Goal: Task Accomplishment & Management: Manage account settings

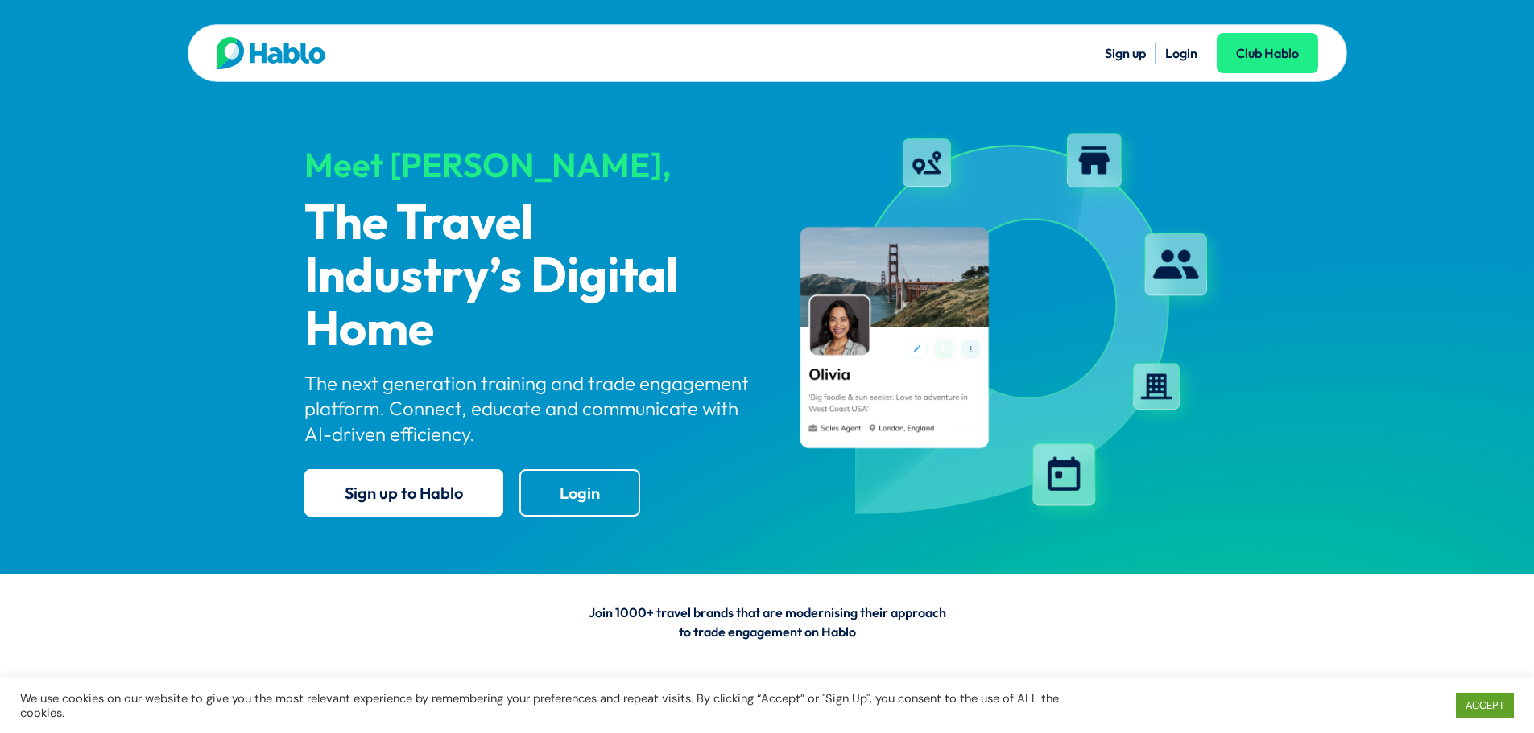
click at [1177, 55] on link "Login" at bounding box center [1181, 53] width 32 height 16
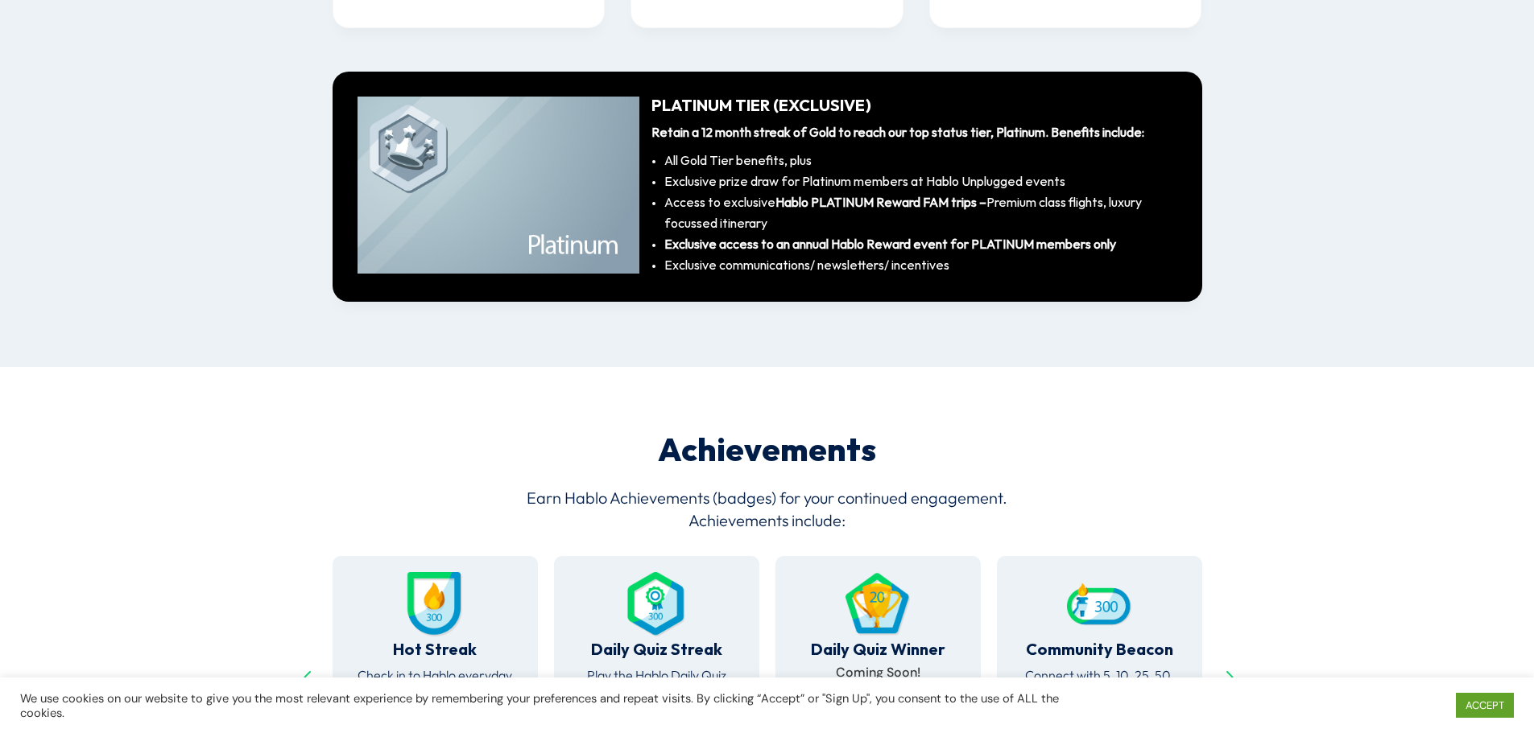
scroll to position [2962, 0]
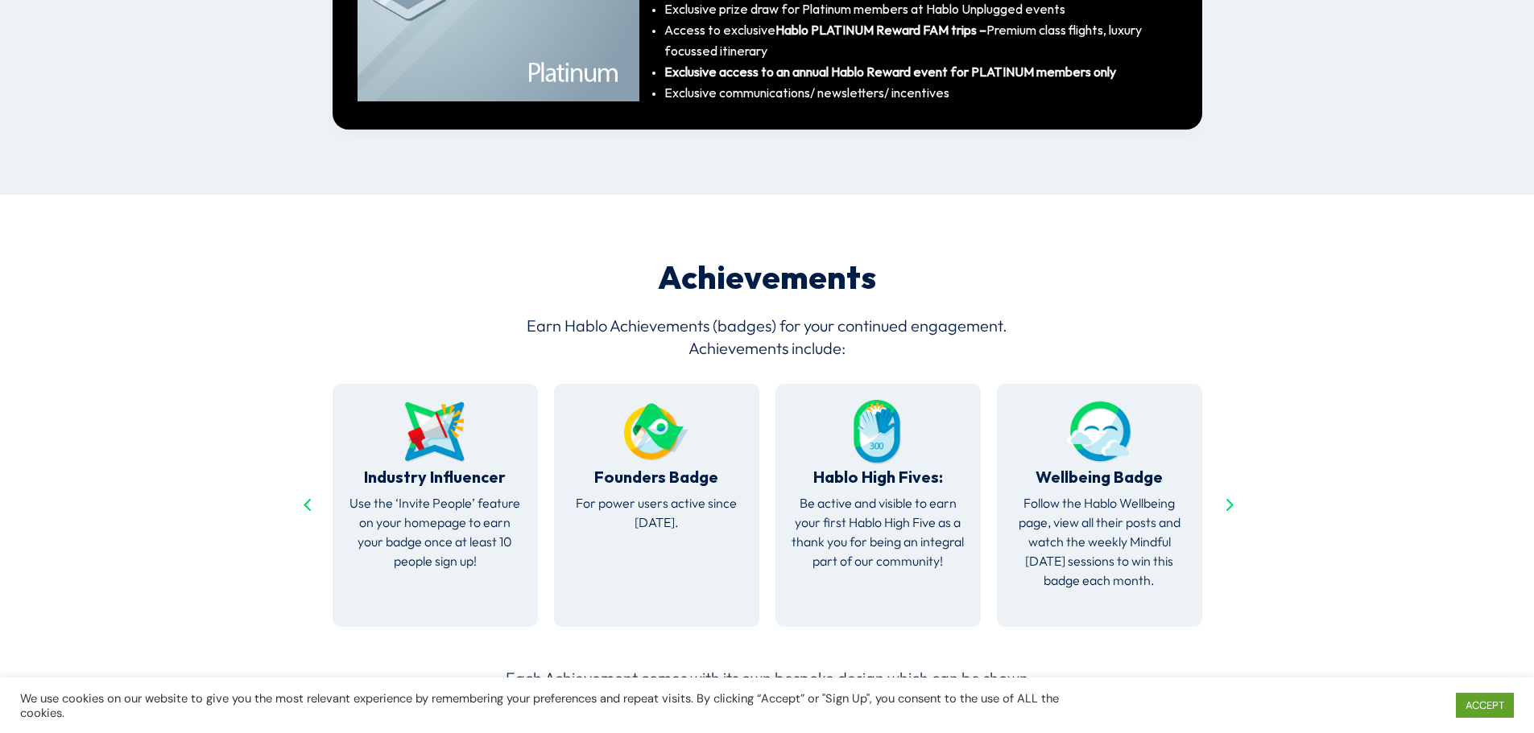
click at [308, 493] on div "Previous slide" at bounding box center [307, 506] width 26 height 26
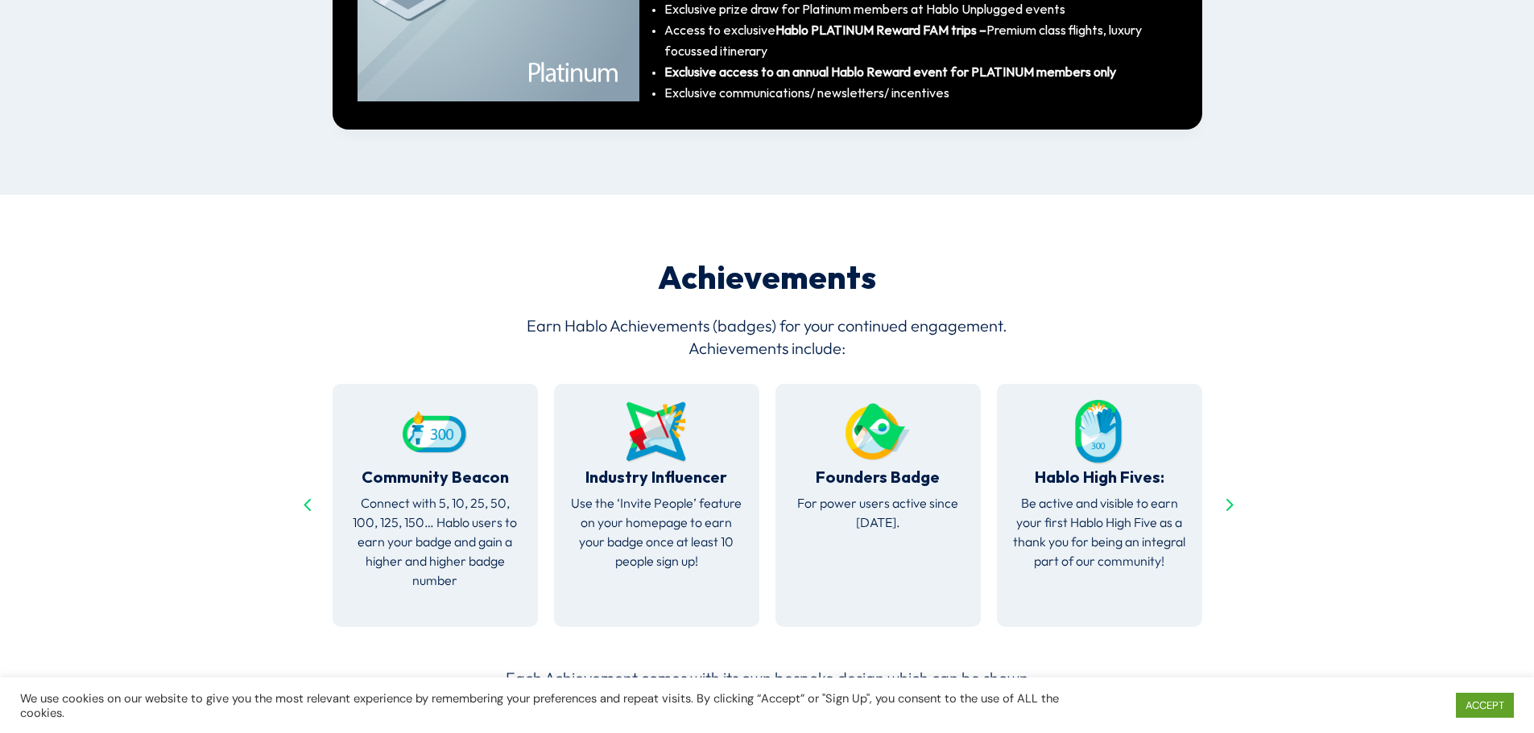
click at [306, 493] on div "Previous slide" at bounding box center [307, 506] width 26 height 26
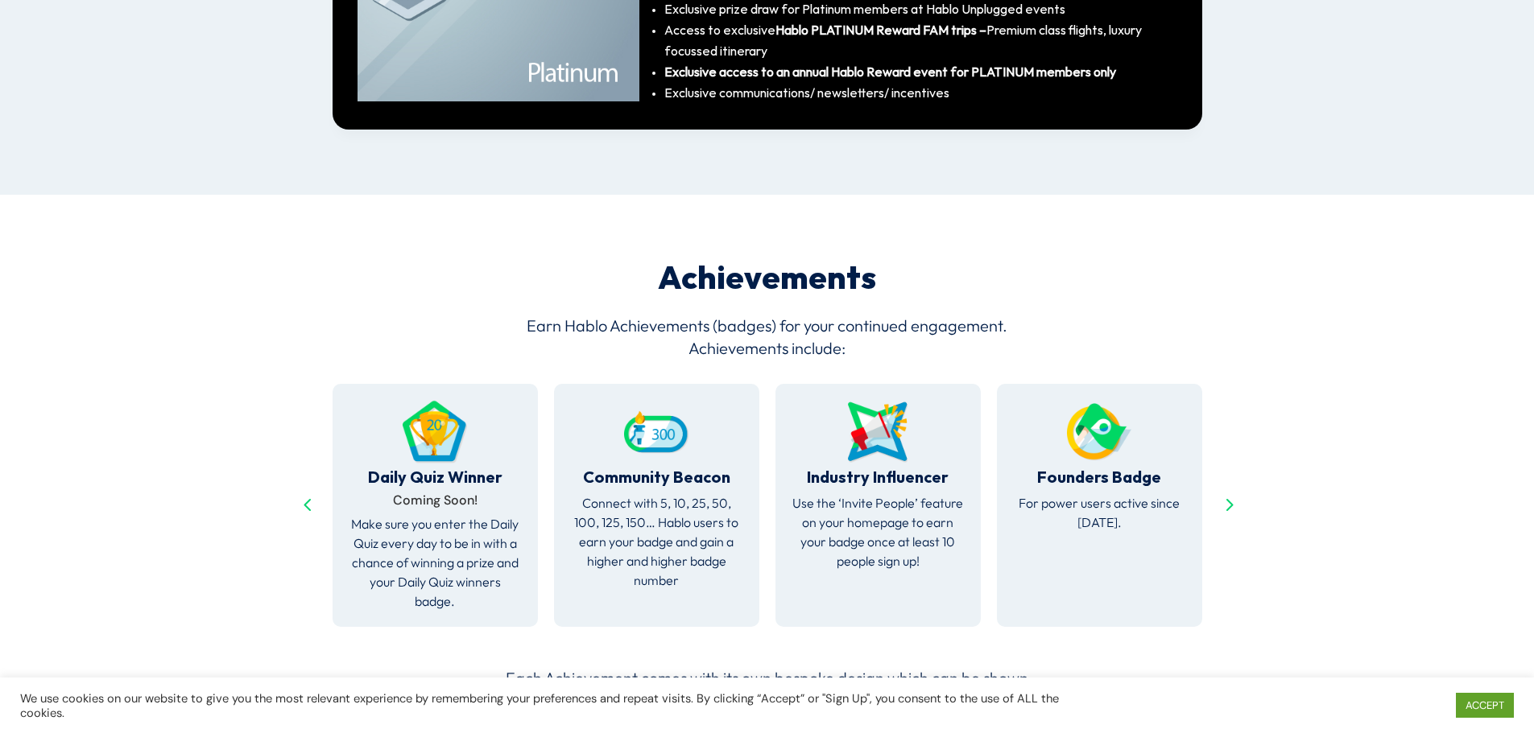
click at [306, 493] on div "Previous slide" at bounding box center [307, 506] width 26 height 26
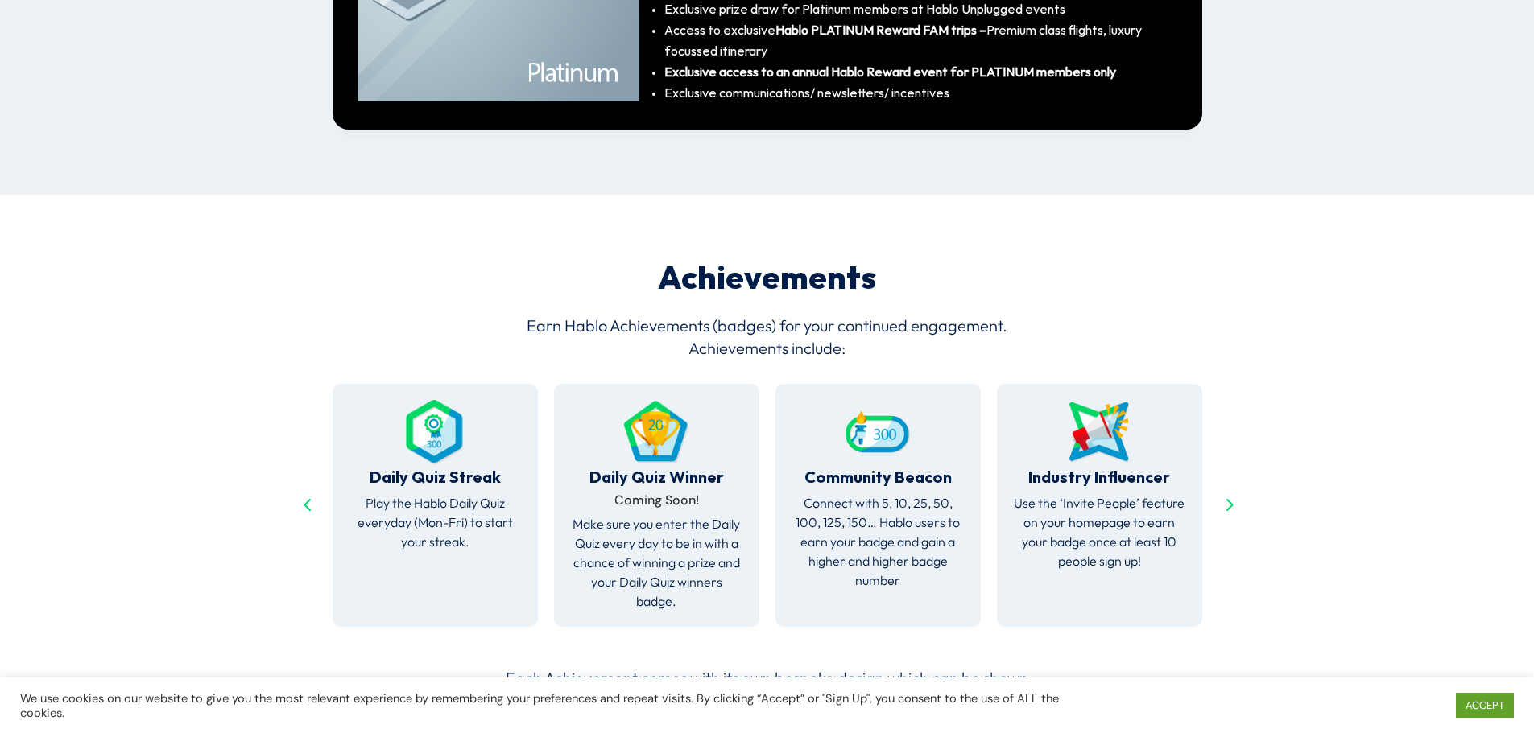
click at [306, 493] on div "Previous slide" at bounding box center [307, 506] width 26 height 26
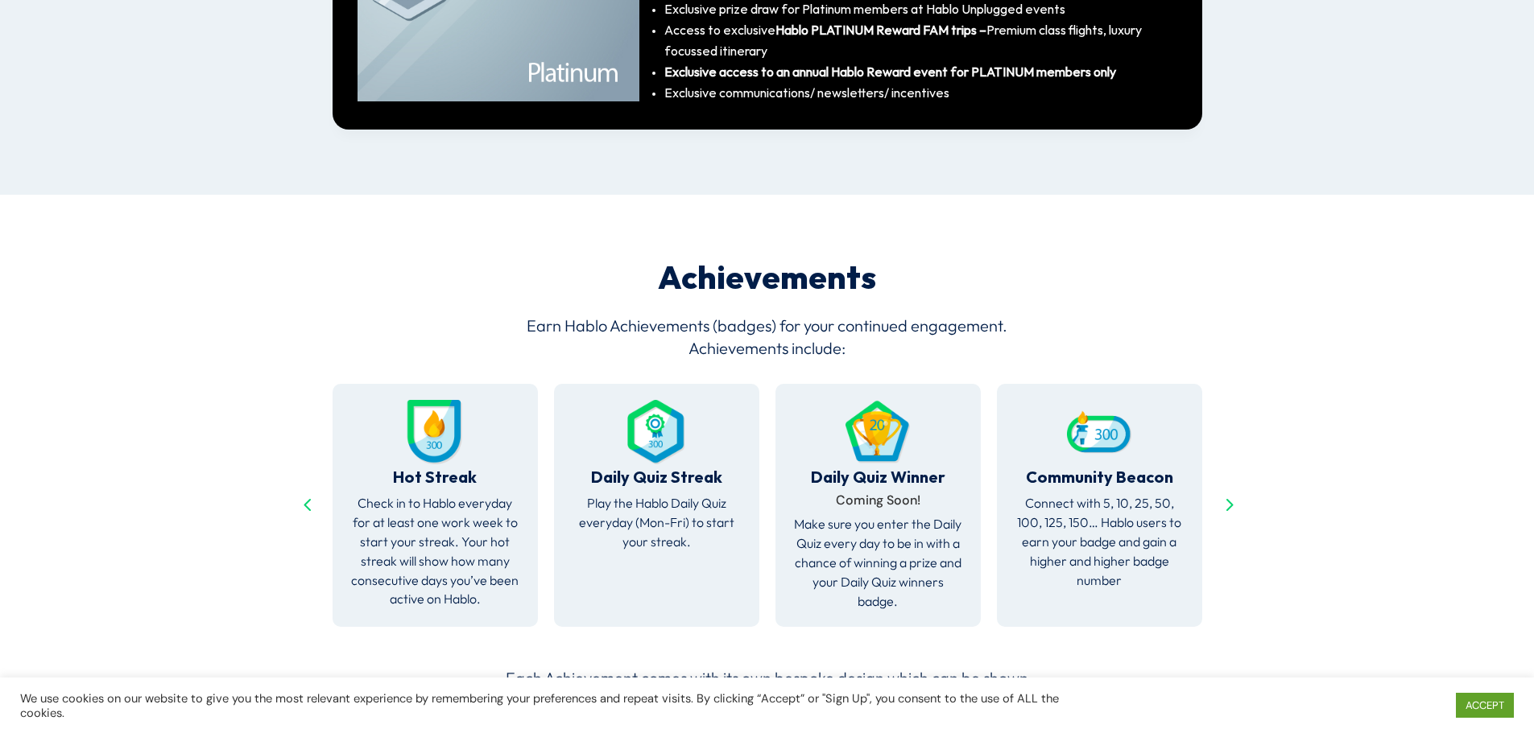
click at [306, 493] on div "Previous slide" at bounding box center [307, 506] width 26 height 26
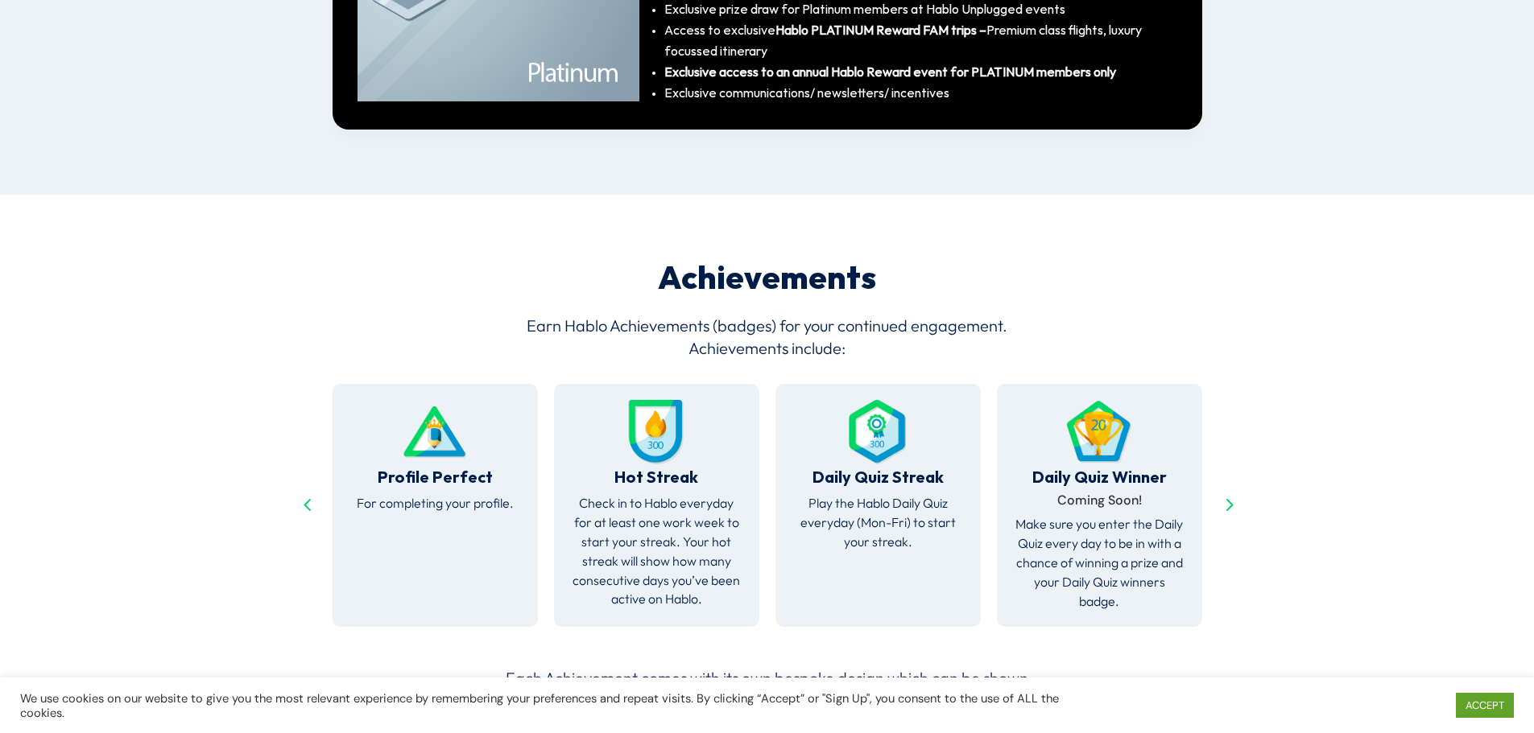
click at [306, 493] on div "Previous slide" at bounding box center [307, 506] width 26 height 26
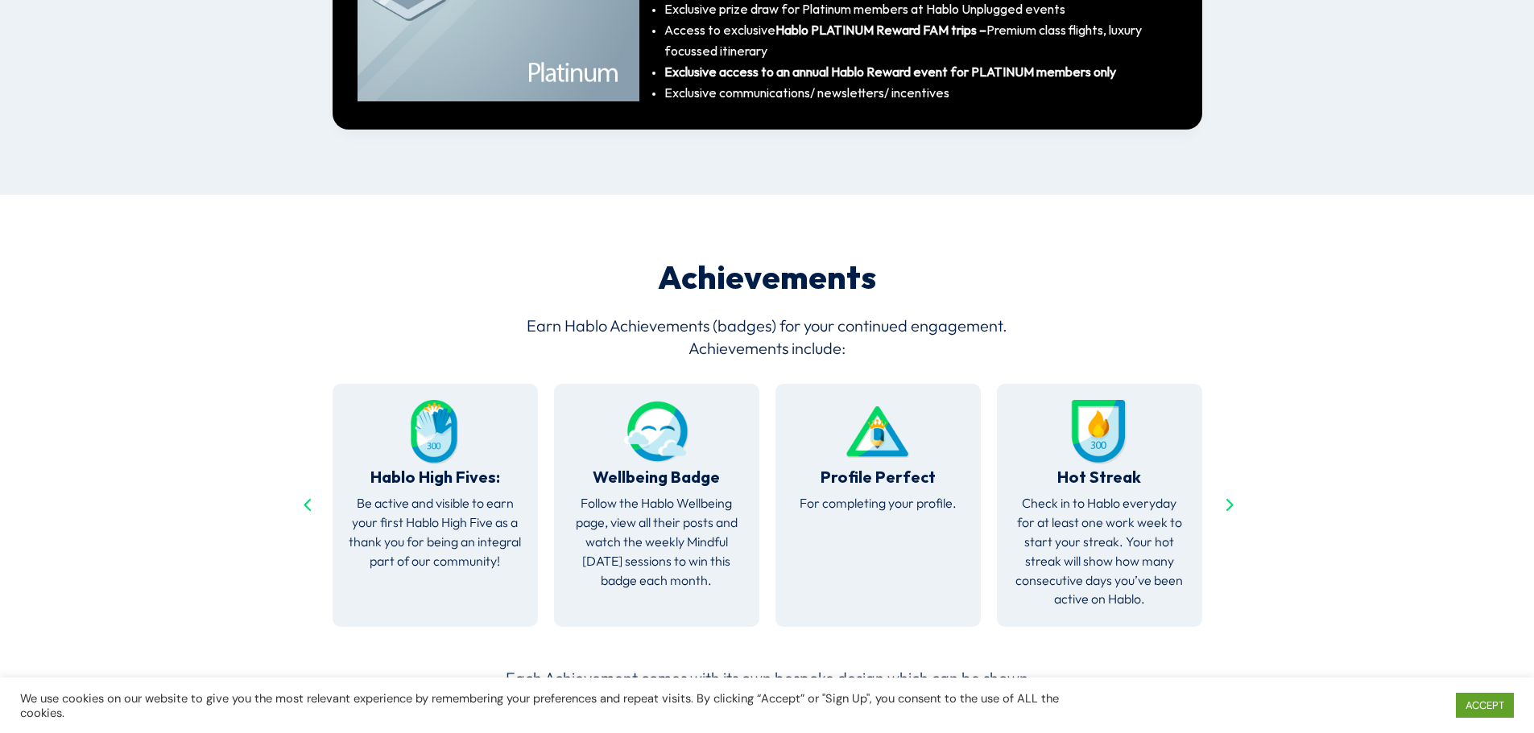
click at [306, 493] on div "Previous slide" at bounding box center [307, 506] width 26 height 26
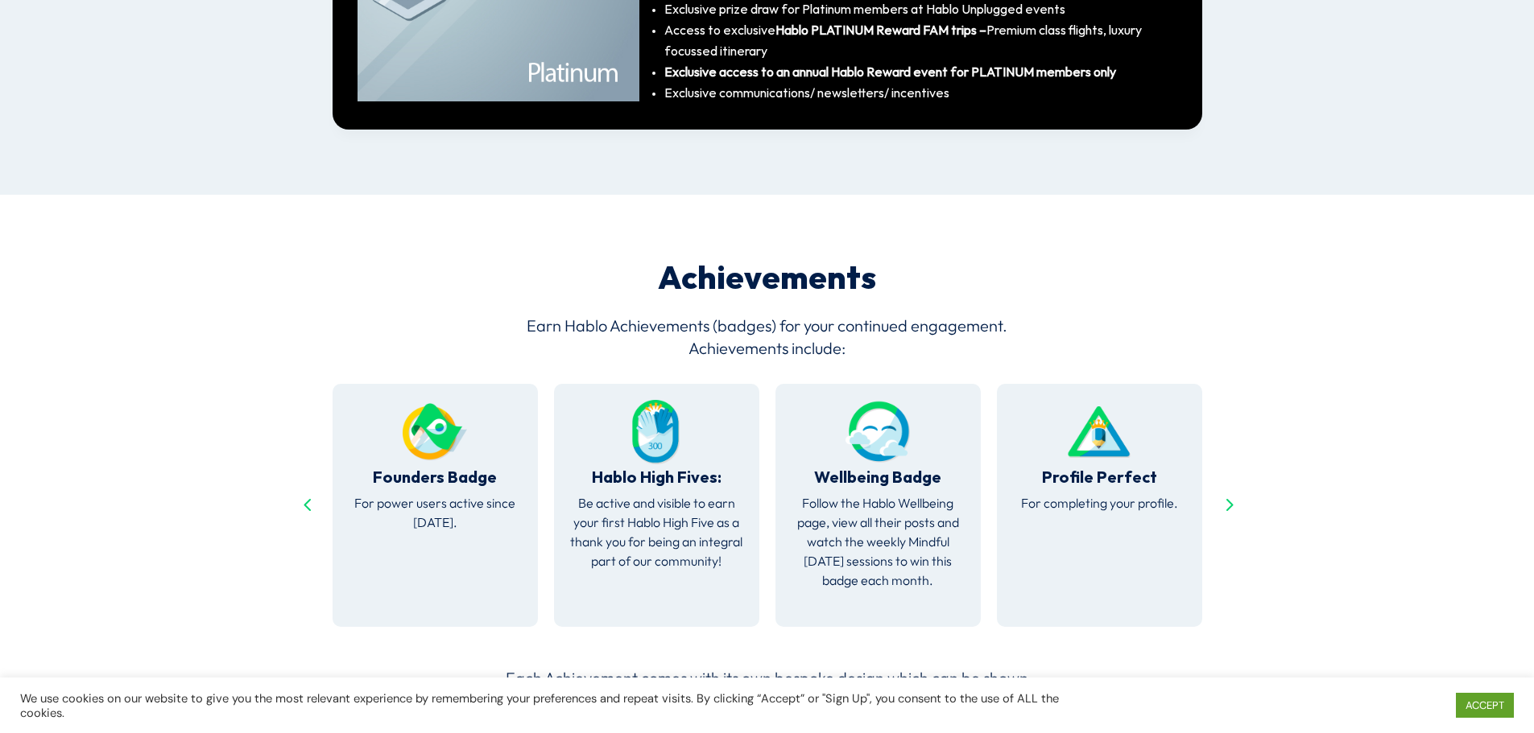
click at [306, 493] on div "Previous slide" at bounding box center [307, 506] width 26 height 26
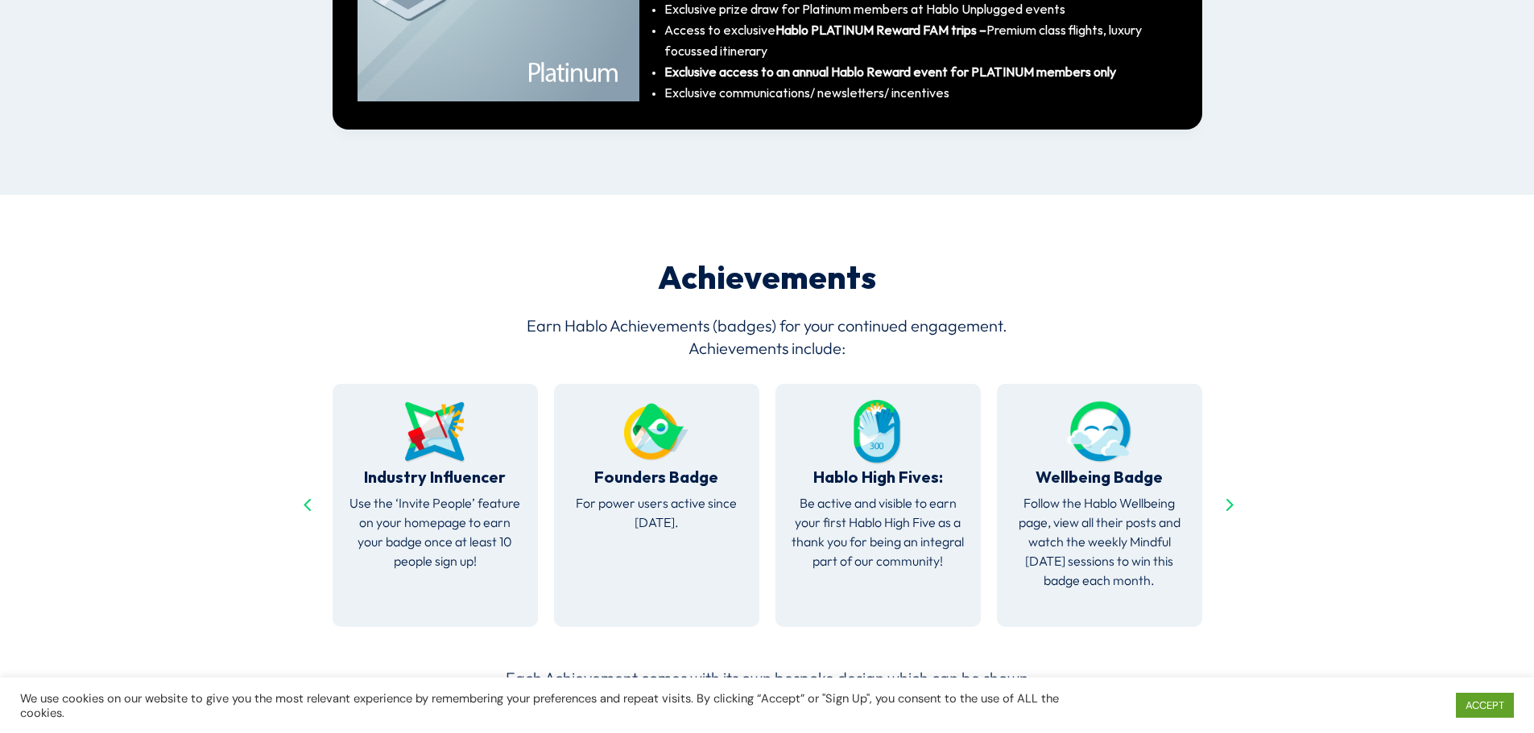
click at [306, 493] on div "Previous slide" at bounding box center [307, 506] width 26 height 26
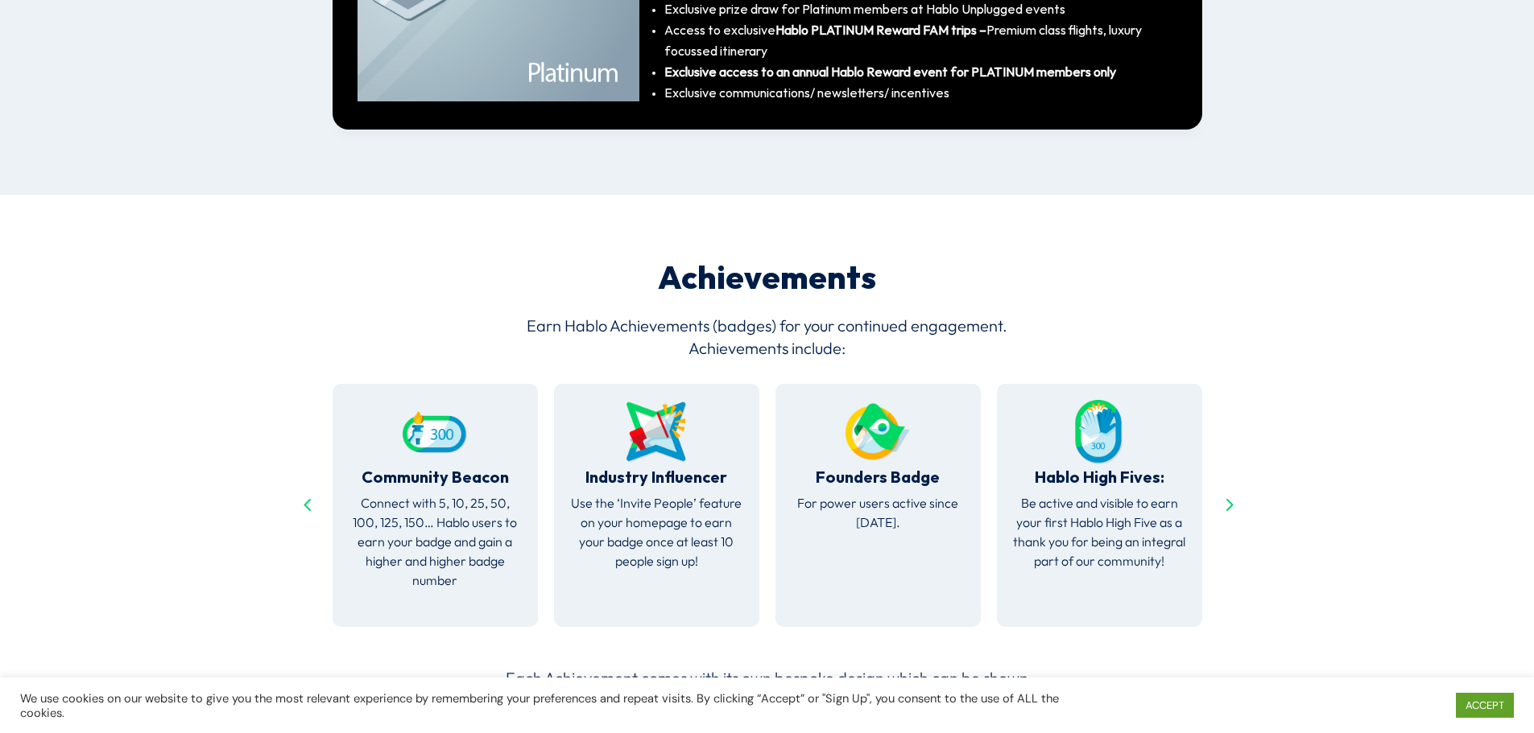
click at [306, 493] on div "Previous slide" at bounding box center [307, 506] width 26 height 26
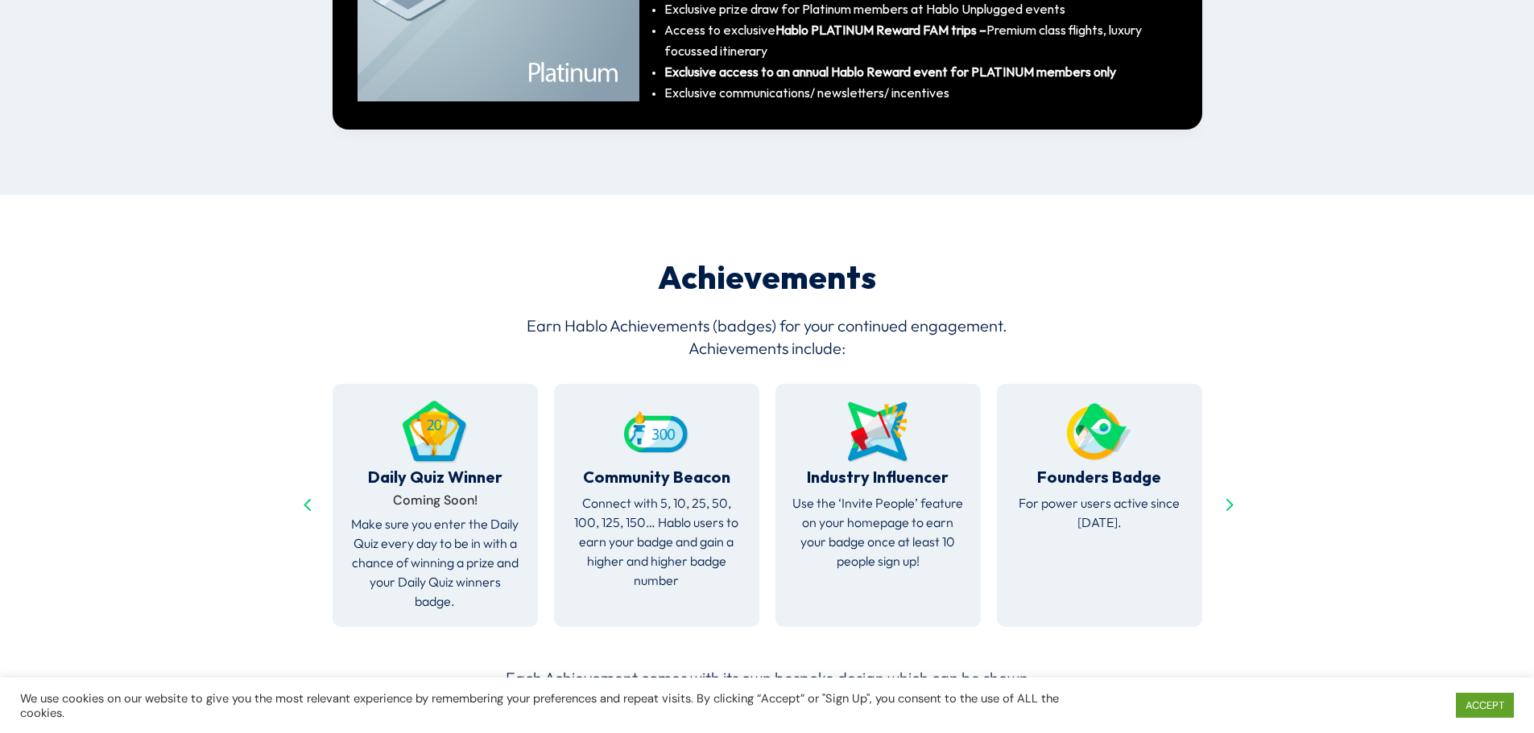
click at [306, 493] on div "Previous slide" at bounding box center [307, 506] width 26 height 26
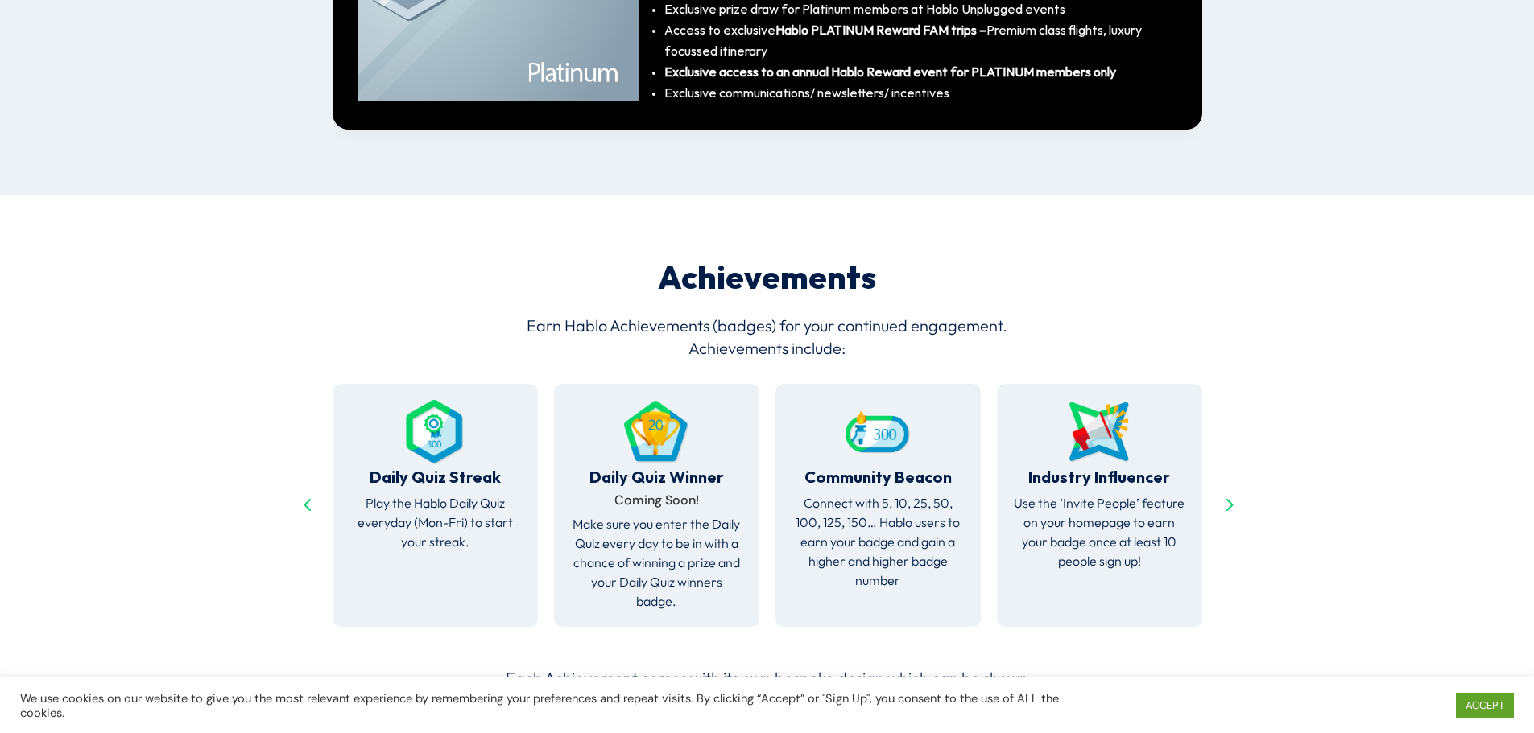
click at [647, 446] on div at bounding box center [656, 435] width 173 height 71
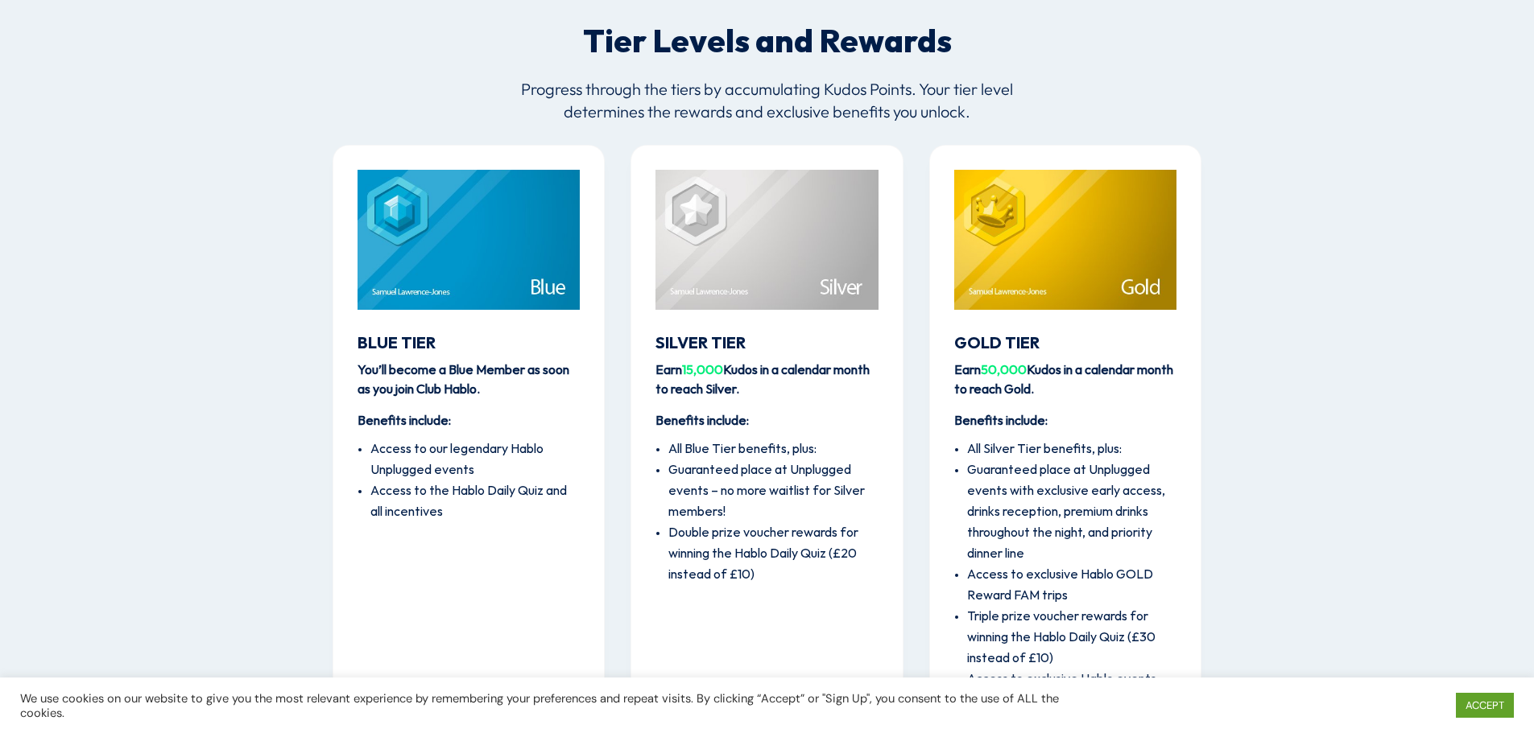
scroll to position [1915, 0]
